Goal: Task Accomplishment & Management: Manage account settings

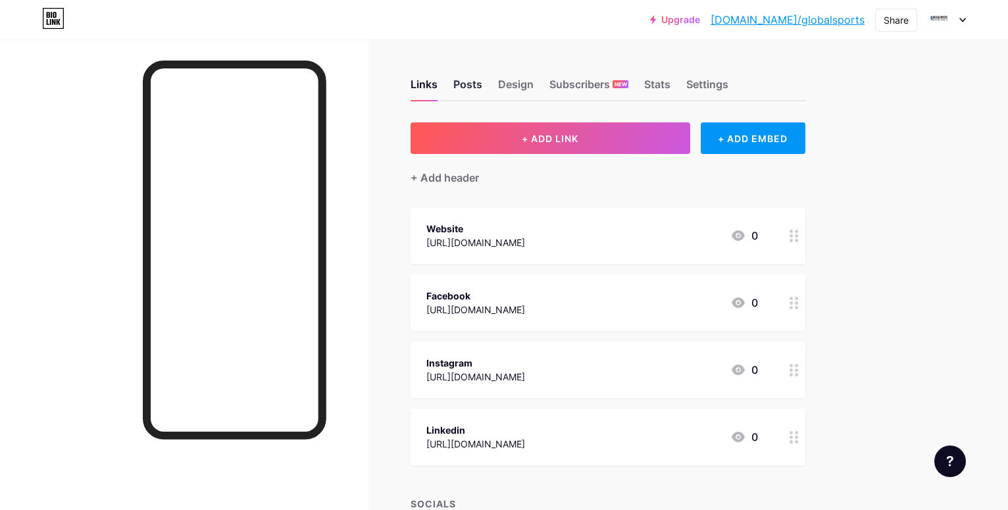
click at [482, 83] on div "Posts" at bounding box center [467, 88] width 29 height 24
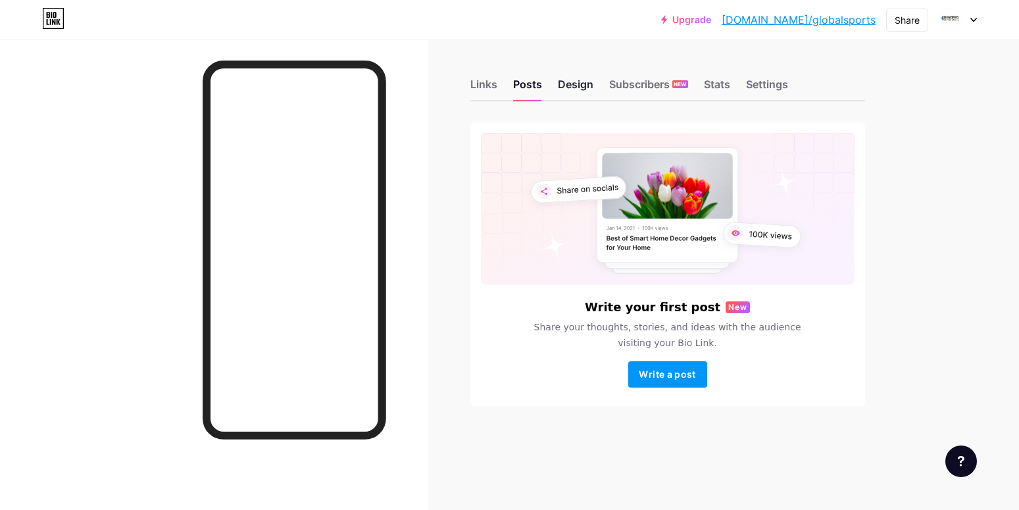
click at [585, 89] on div "Design" at bounding box center [576, 88] width 36 height 24
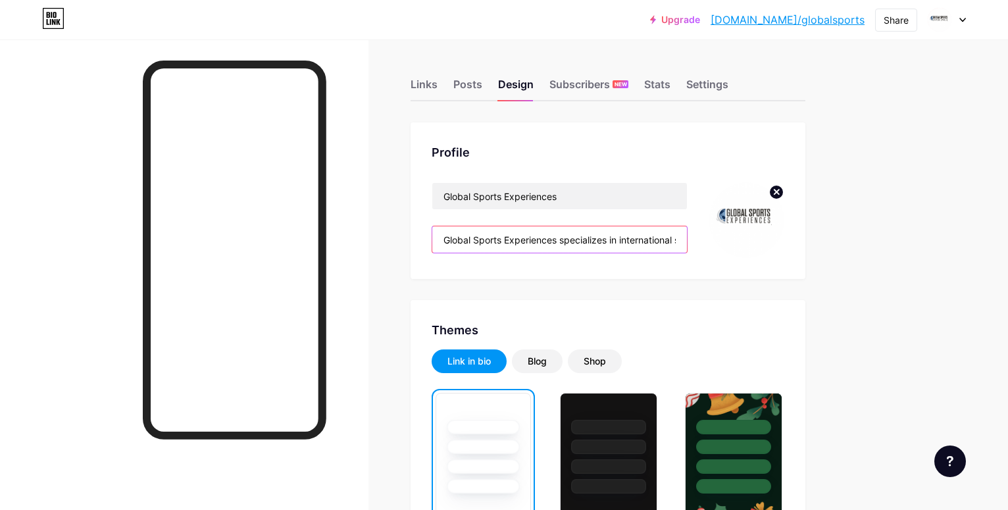
click at [687, 239] on input "Global Sports Experiences specializes in international sports tours that combin…" at bounding box center [559, 239] width 255 height 26
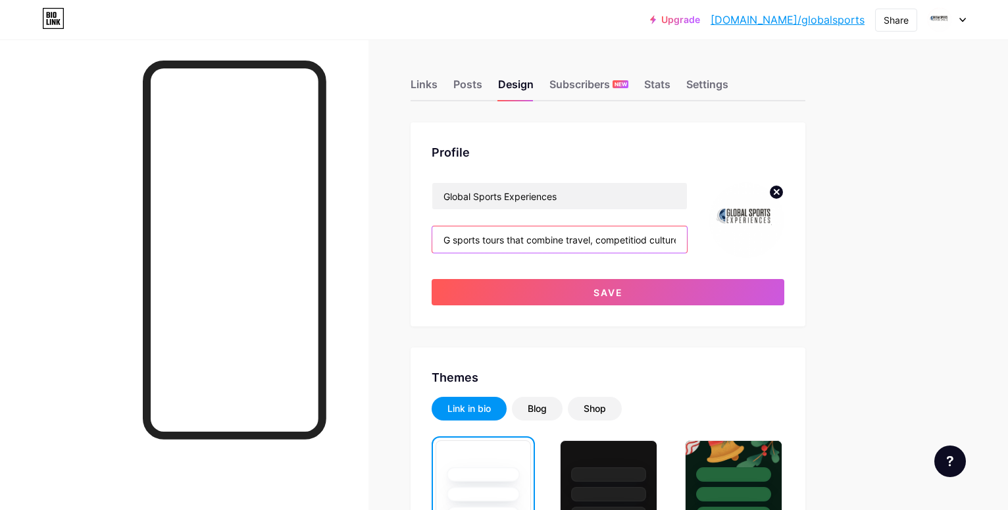
click at [687, 243] on input "G sports tours that combine travel, competitiod culture. They help athletes, te…" at bounding box center [559, 239] width 255 height 26
click at [687, 243] on input "G sports tours that combine d culture. They hhletes, teams, and families explor…" at bounding box center [559, 239] width 255 height 26
click at [687, 243] on input "G sports tours that combine hletes, teams, andies explore new countries while e…" at bounding box center [559, 239] width 255 height 26
click at [687, 243] on input "G sports tours that combine hletes, ties explor countries while enjoying world-…" at bounding box center [559, 239] width 255 height 26
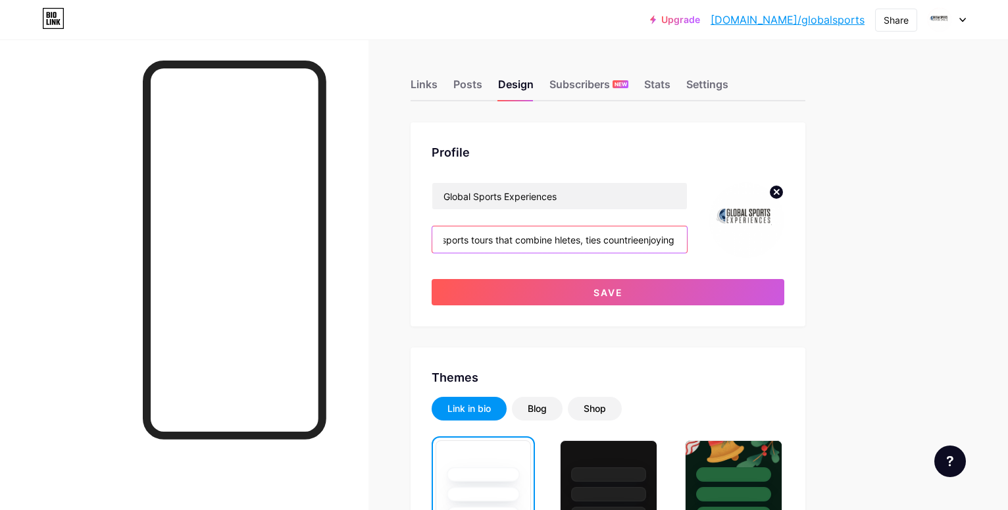
click at [687, 243] on input "G sports tours that combine hletes, ties countrieenjoying world-class sports ex…" at bounding box center [559, 239] width 255 height 26
type input "G sports tours that combine hletes, ties coenjoying world-class sports experien…"
click at [687, 243] on input "text" at bounding box center [559, 239] width 255 height 26
click at [610, 231] on input "text" at bounding box center [559, 239] width 255 height 26
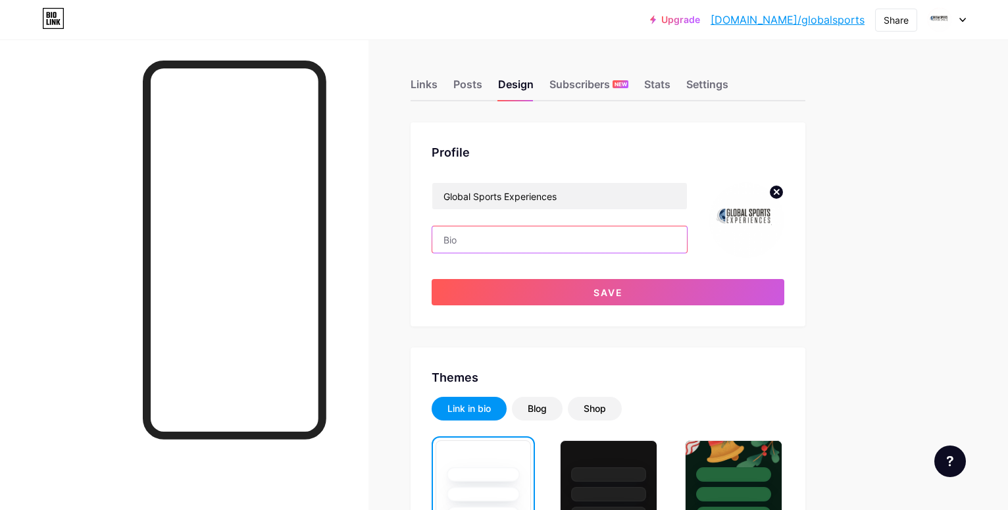
paste input "Global Sports Experiences is known for creating sports tours that are pocket fr…"
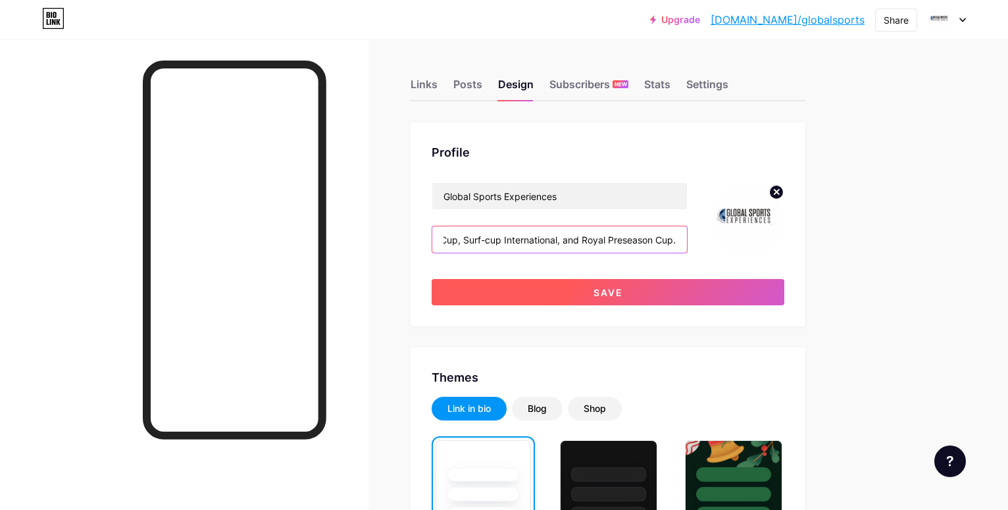
type input "Global Sports Experiences is known for creating sports tours that are pocket fr…"
click at [686, 296] on button "Save" at bounding box center [608, 292] width 353 height 26
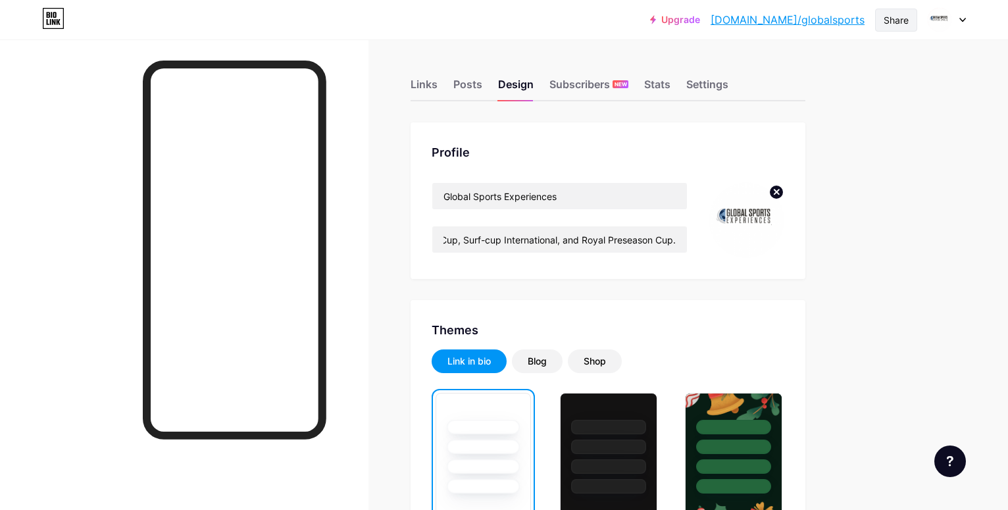
click at [887, 18] on div "Share" at bounding box center [895, 20] width 25 height 14
click at [859, 75] on div "Copy link" at bounding box center [818, 68] width 196 height 32
click at [629, 24] on div "Upgrade [DOMAIN_NAME]/global... [DOMAIN_NAME]/globalsports Share Copy link [URL…" at bounding box center [504, 20] width 1008 height 24
drag, startPoint x: 760, startPoint y: 16, endPoint x: 868, endPoint y: 23, distance: 108.1
click at [868, 23] on div "Upgrade [DOMAIN_NAME]/global... [DOMAIN_NAME]/globalsports Share Switch account…" at bounding box center [808, 20] width 316 height 24
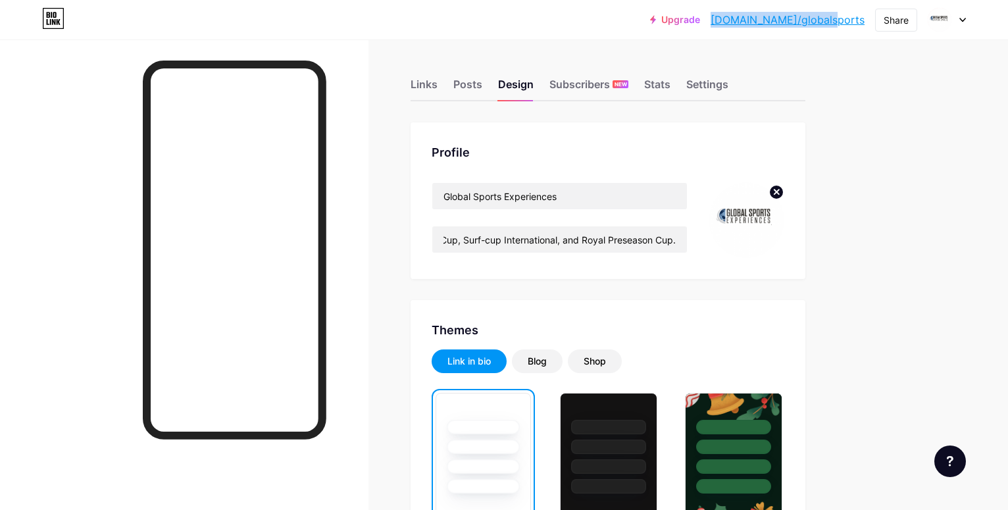
copy link "[DOMAIN_NAME]/globalsports"
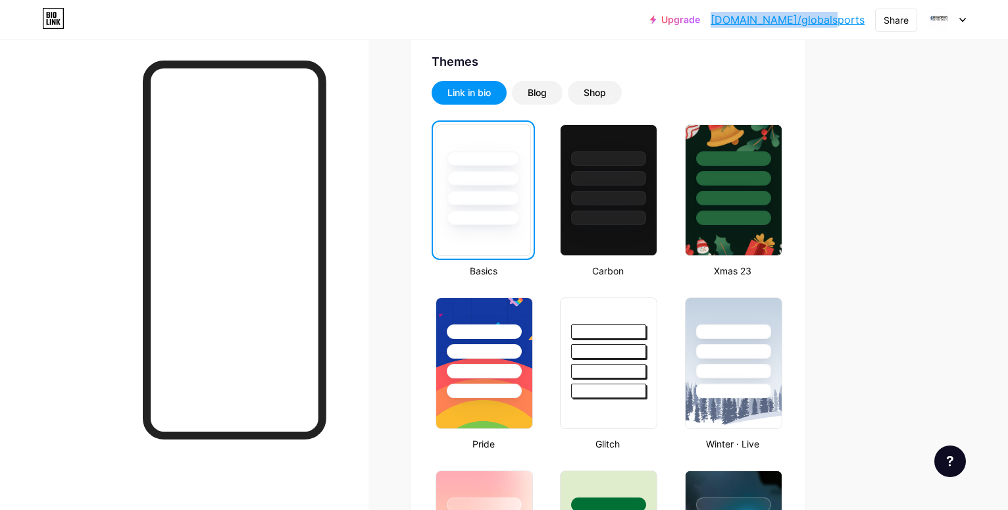
scroll to position [0, 0]
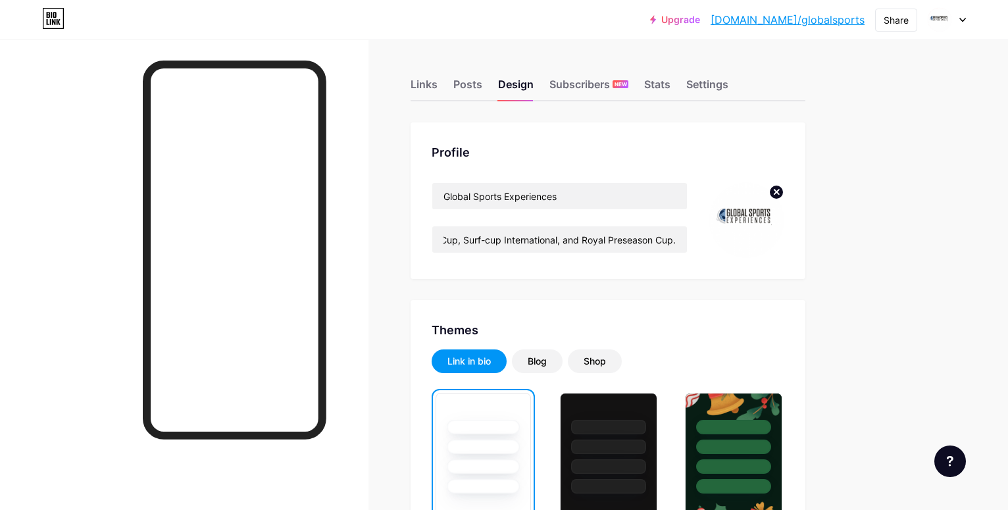
drag, startPoint x: 22, startPoint y: 89, endPoint x: 89, endPoint y: 49, distance: 77.8
click at [26, 87] on div at bounding box center [184, 294] width 368 height 510
drag, startPoint x: 759, startPoint y: 15, endPoint x: 868, endPoint y: 16, distance: 109.2
click at [868, 16] on div "Upgrade [DOMAIN_NAME]/global... [DOMAIN_NAME]/globalsports Share Switch account…" at bounding box center [808, 20] width 316 height 24
copy link "[DOMAIN_NAME]/globalsports"
